Goal: Find specific page/section: Find specific page/section

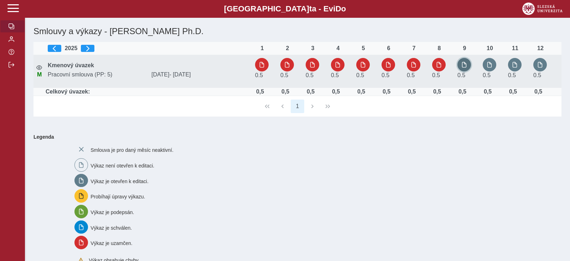
click at [465, 64] on span "button" at bounding box center [464, 65] width 6 height 6
